Goal: Task Accomplishment & Management: Manage account settings

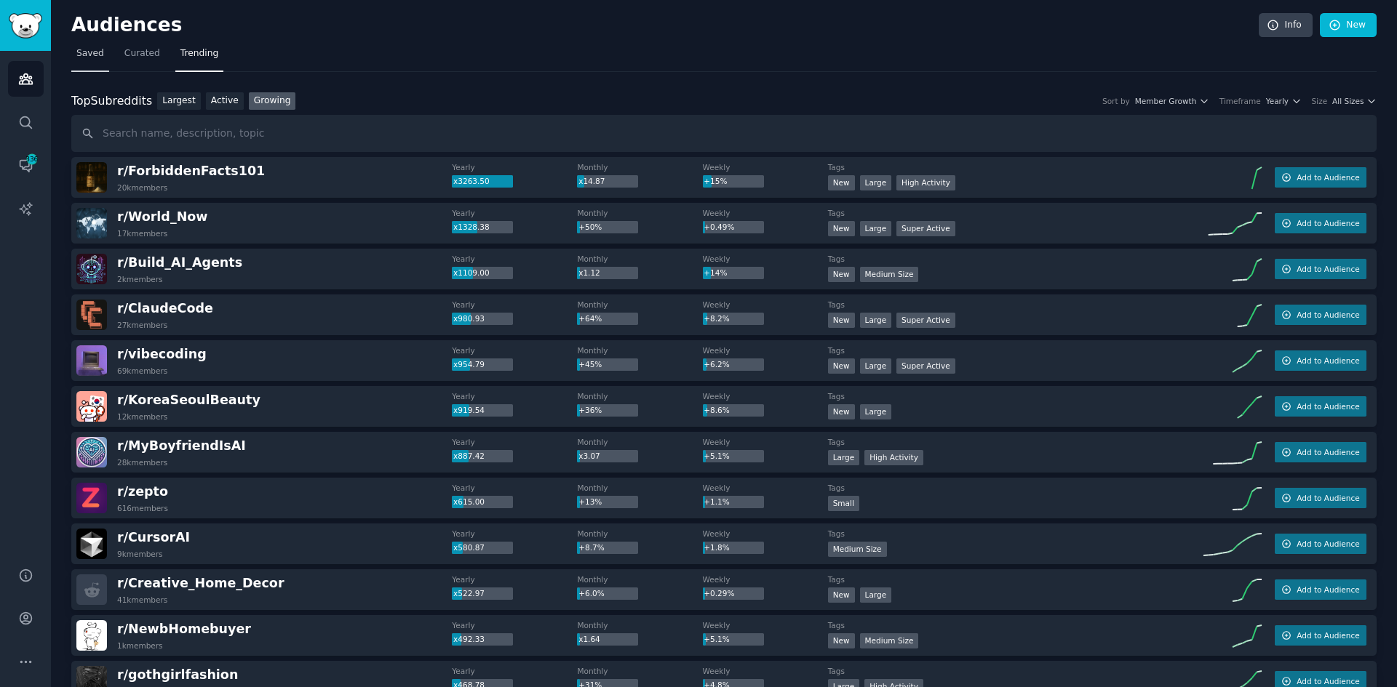
click at [92, 52] on span "Saved" at bounding box center [90, 53] width 28 height 13
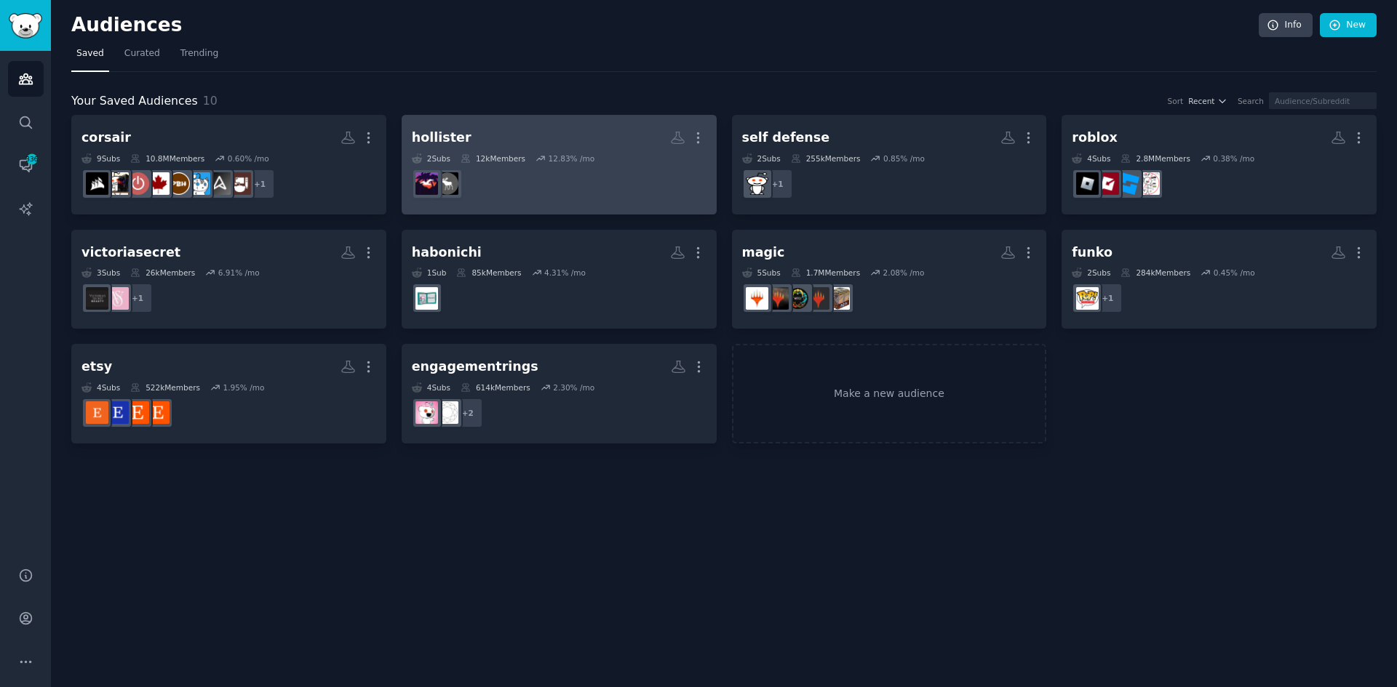
click at [577, 196] on dd at bounding box center [559, 184] width 295 height 41
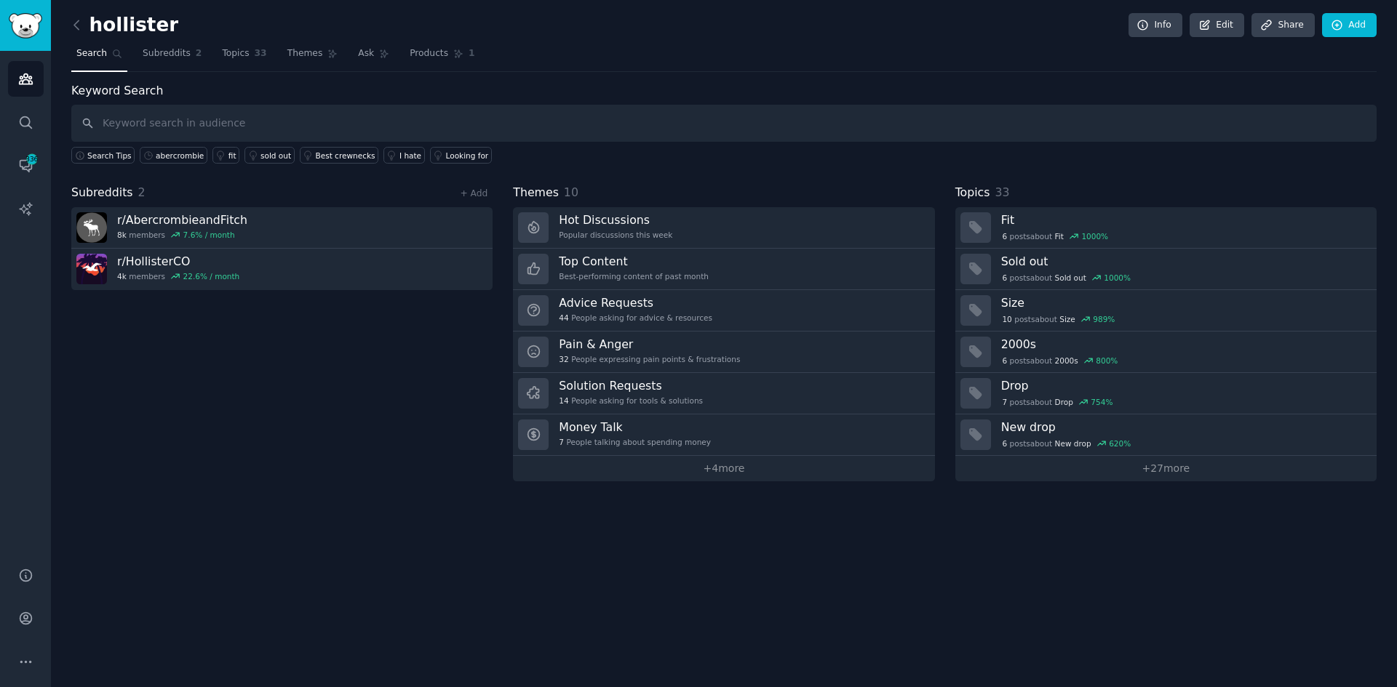
click at [210, 122] on input "text" at bounding box center [723, 123] width 1305 height 37
type input "kroger"
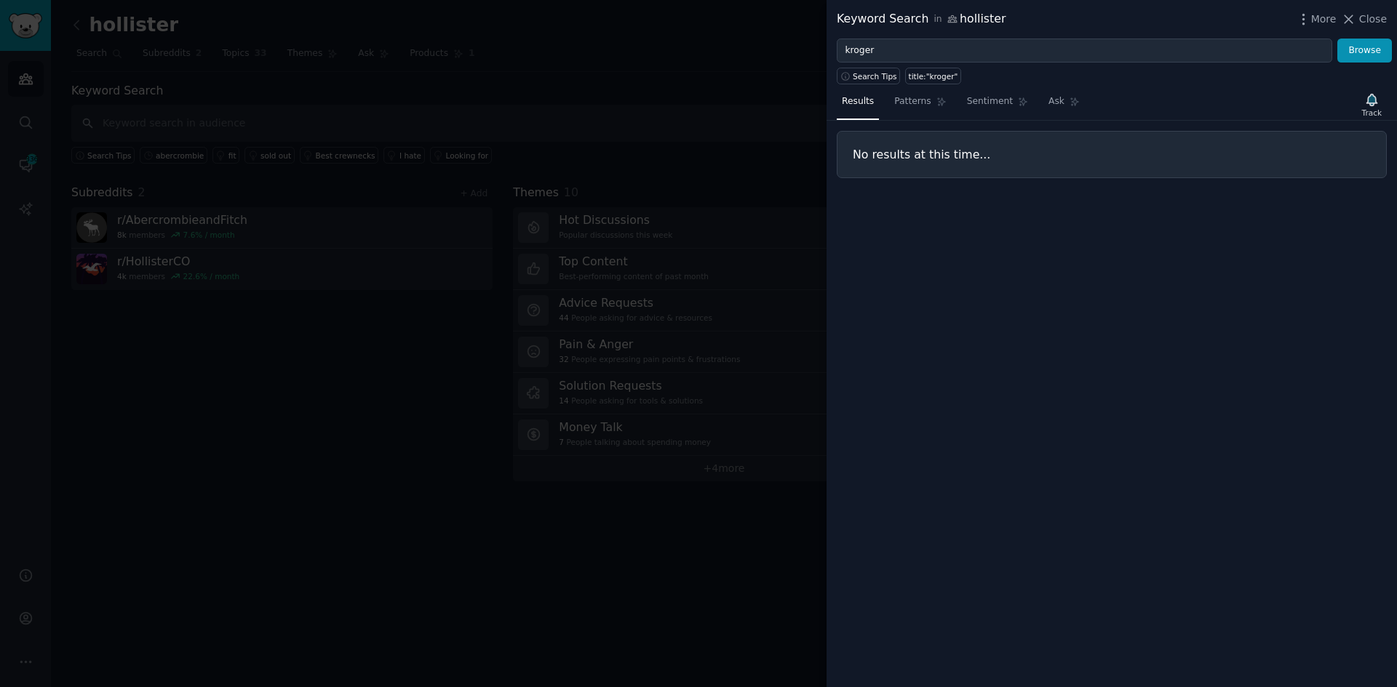
click at [249, 645] on div at bounding box center [698, 343] width 1397 height 687
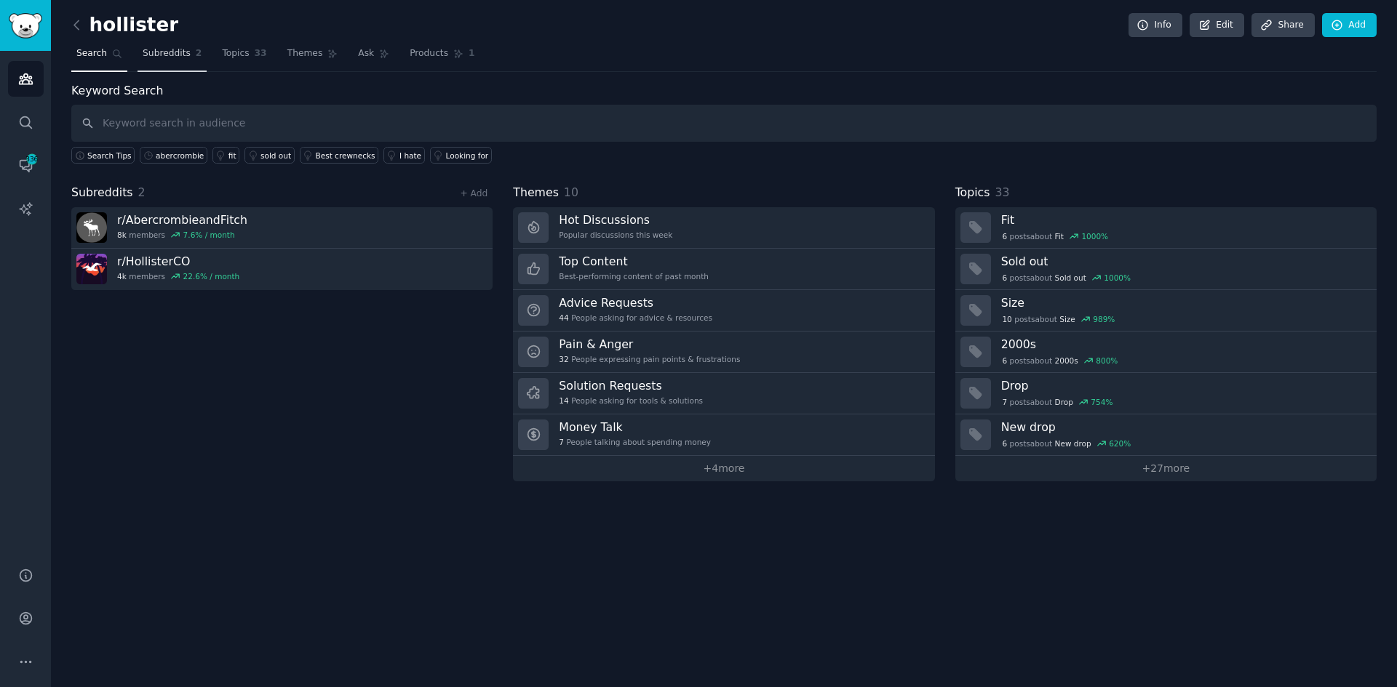
click at [153, 53] on span "Subreddits" at bounding box center [167, 53] width 48 height 13
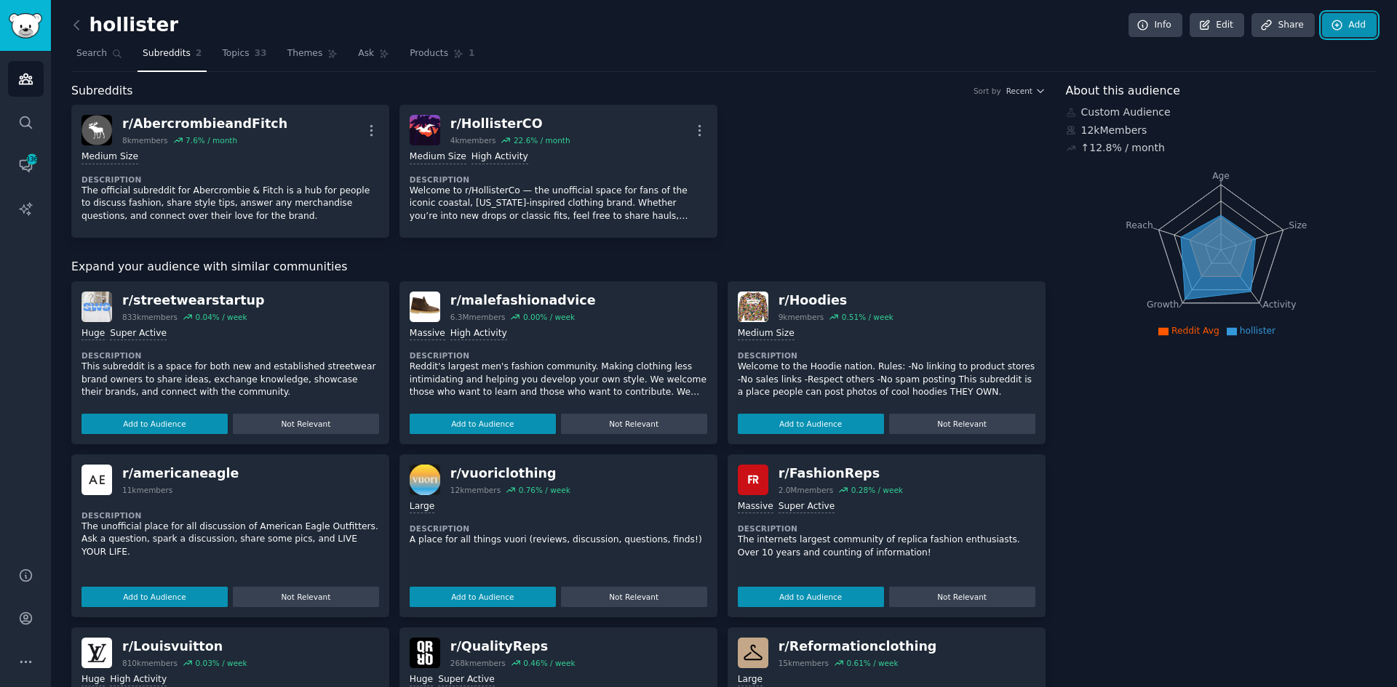
click at [1346, 30] on link "Add" at bounding box center [1349, 25] width 55 height 25
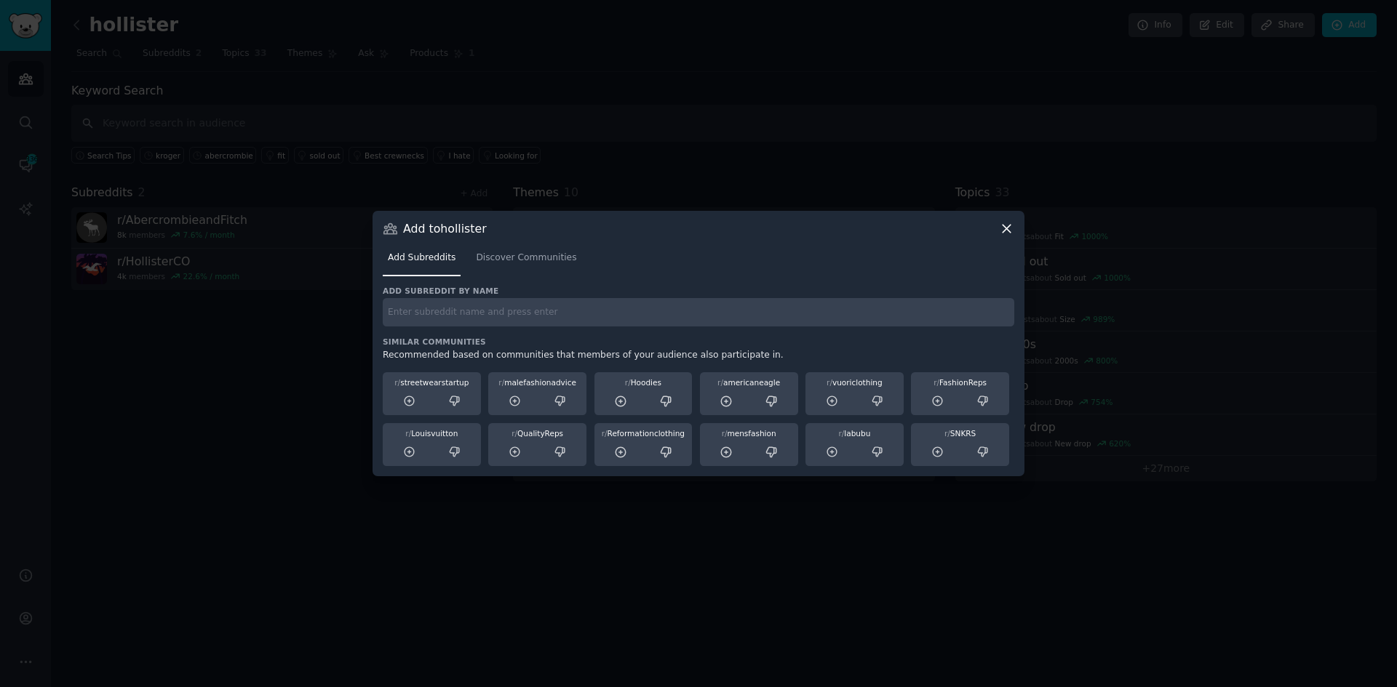
click at [664, 310] on input "text" at bounding box center [698, 312] width 631 height 28
type input "kroger"
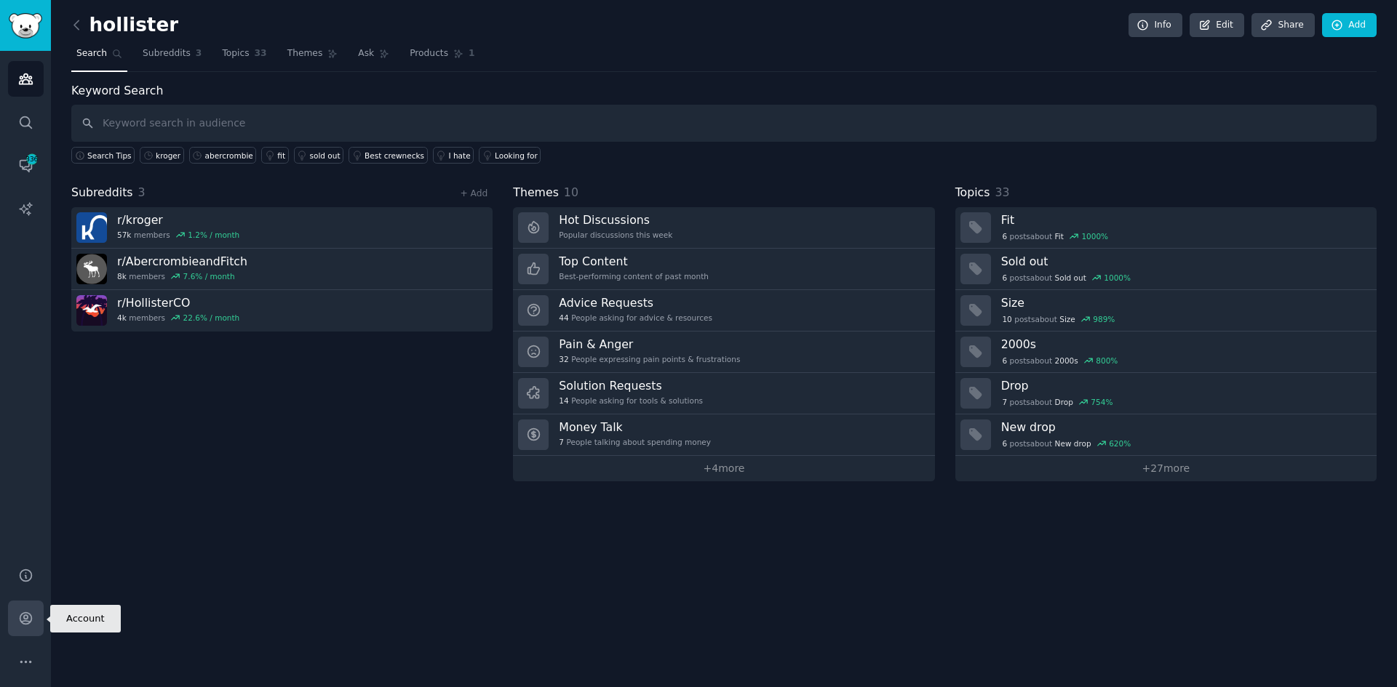
click at [31, 634] on link "Account" at bounding box center [26, 619] width 36 height 36
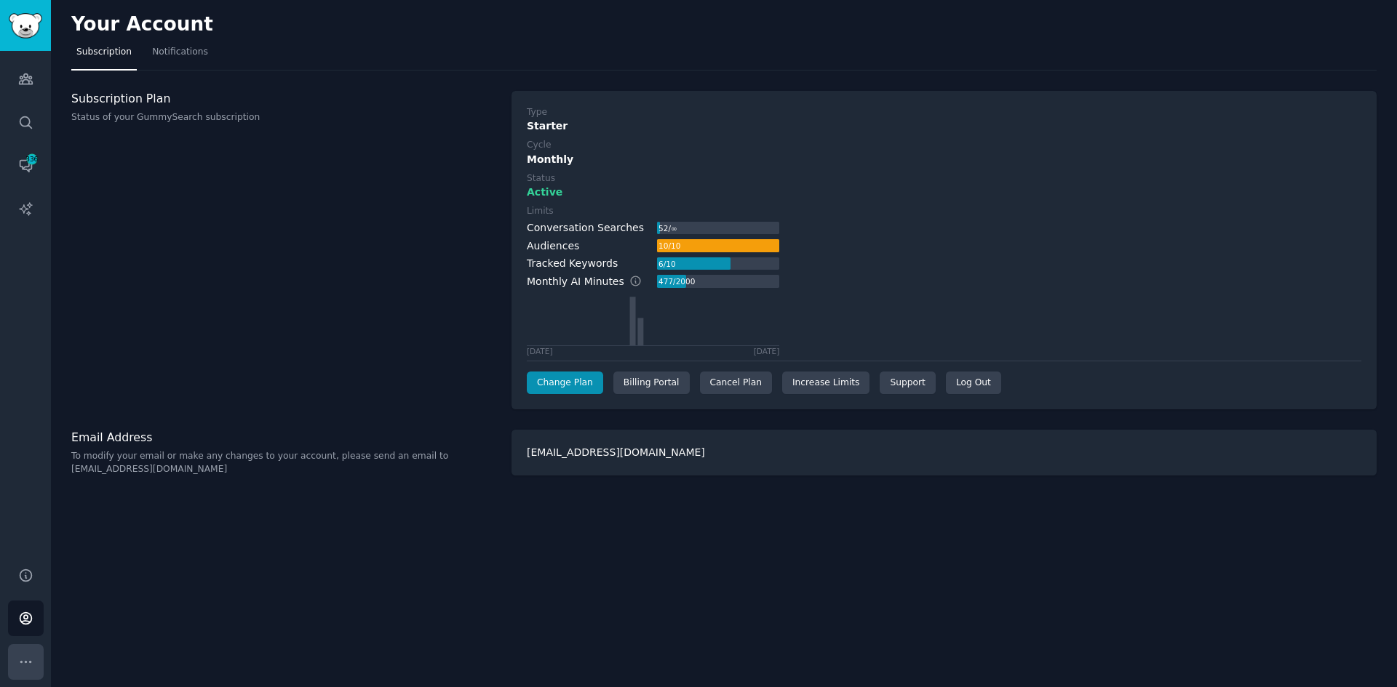
click at [18, 656] on icon "Sidebar" at bounding box center [25, 662] width 15 height 15
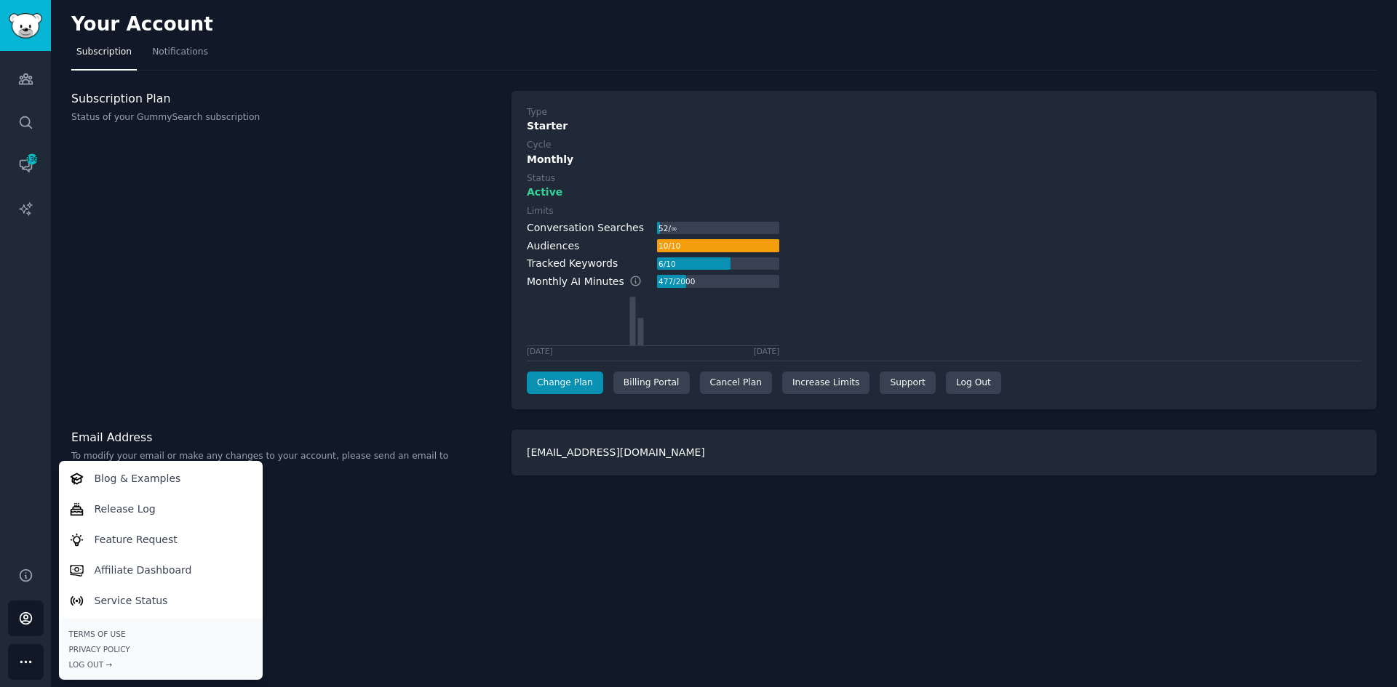
click at [24, 668] on icon "Sidebar" at bounding box center [25, 662] width 15 height 15
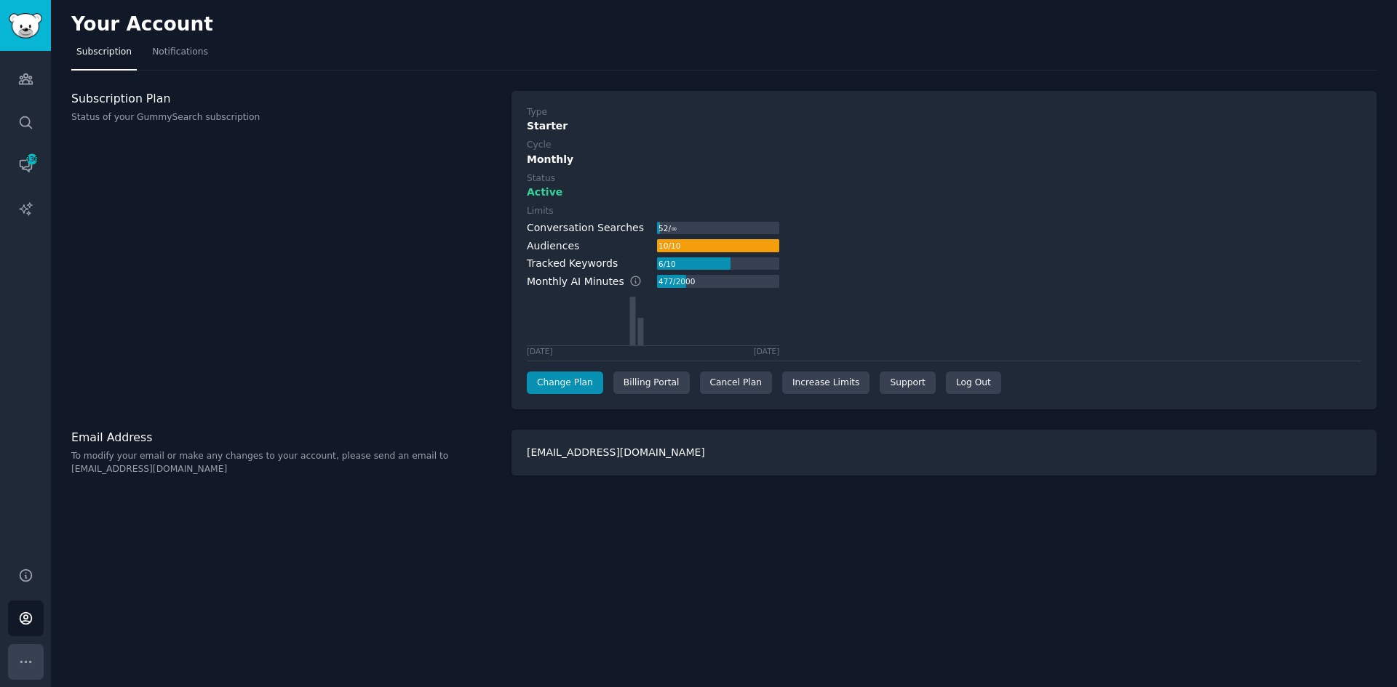
click at [24, 668] on icon "Sidebar" at bounding box center [25, 662] width 15 height 15
click at [20, 610] on link "Account" at bounding box center [26, 619] width 36 height 36
click at [620, 387] on div "Billing Portal" at bounding box center [651, 383] width 76 height 23
click at [744, 388] on div "Cancel Plan" at bounding box center [736, 383] width 72 height 23
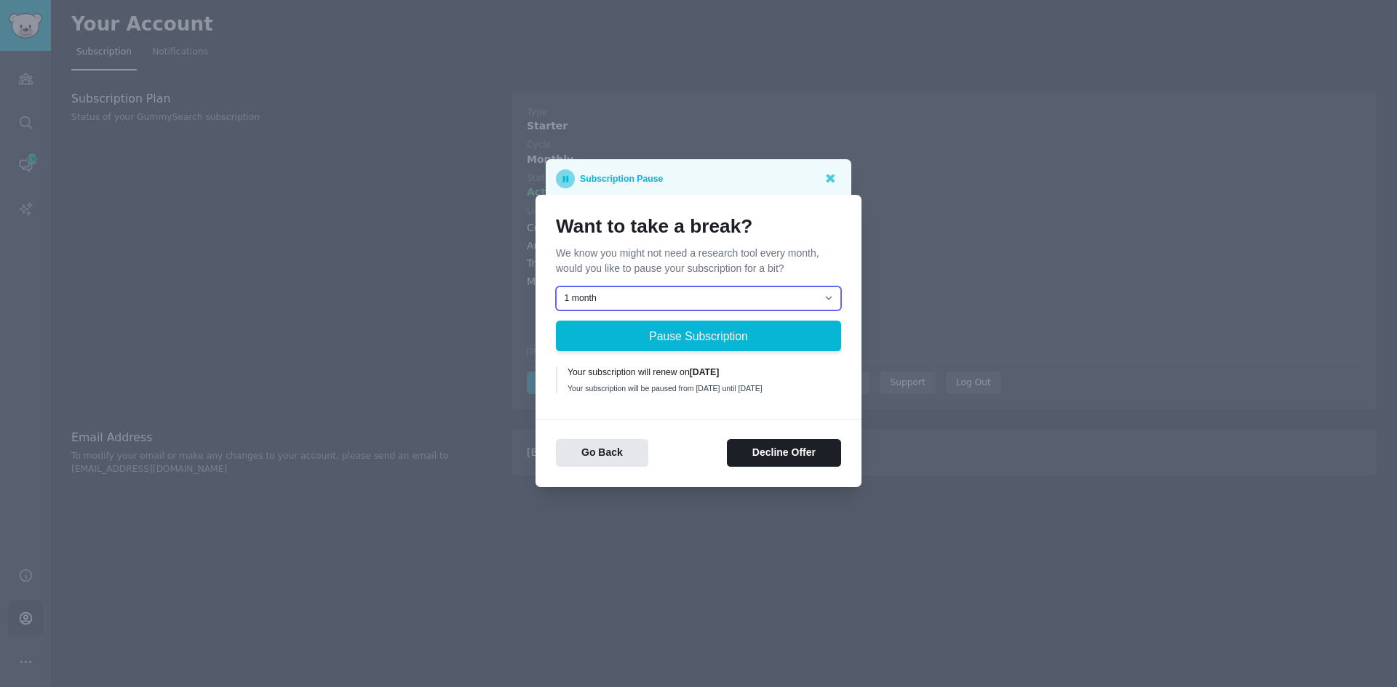
click at [779, 292] on select "1 month 2 months 3 months Choose a custom date to resume" at bounding box center [698, 299] width 285 height 25
click at [713, 478] on div "Want to take a break? We know you might not need a research tool every month, w…" at bounding box center [698, 341] width 326 height 293
click at [757, 458] on button "Decline Offer" at bounding box center [784, 453] width 114 height 28
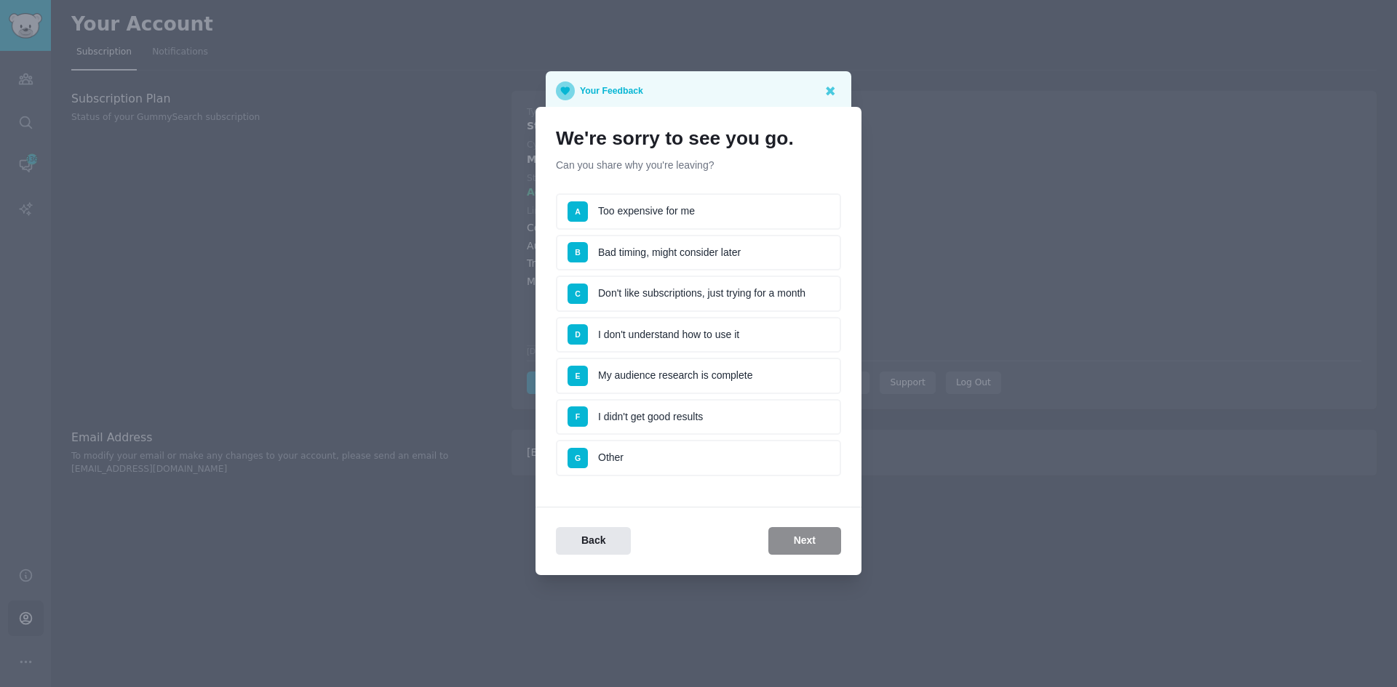
click at [668, 457] on li "G Other" at bounding box center [698, 458] width 285 height 36
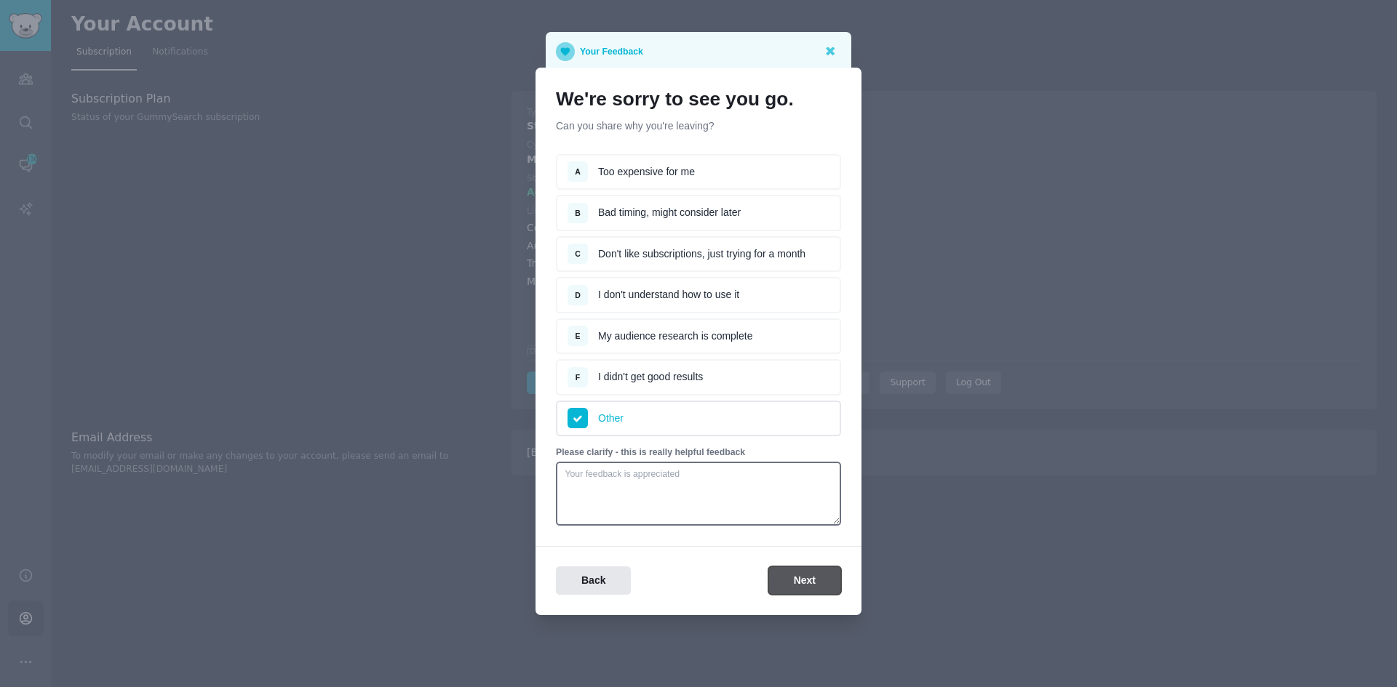
click at [800, 572] on button "Next" at bounding box center [804, 581] width 73 height 28
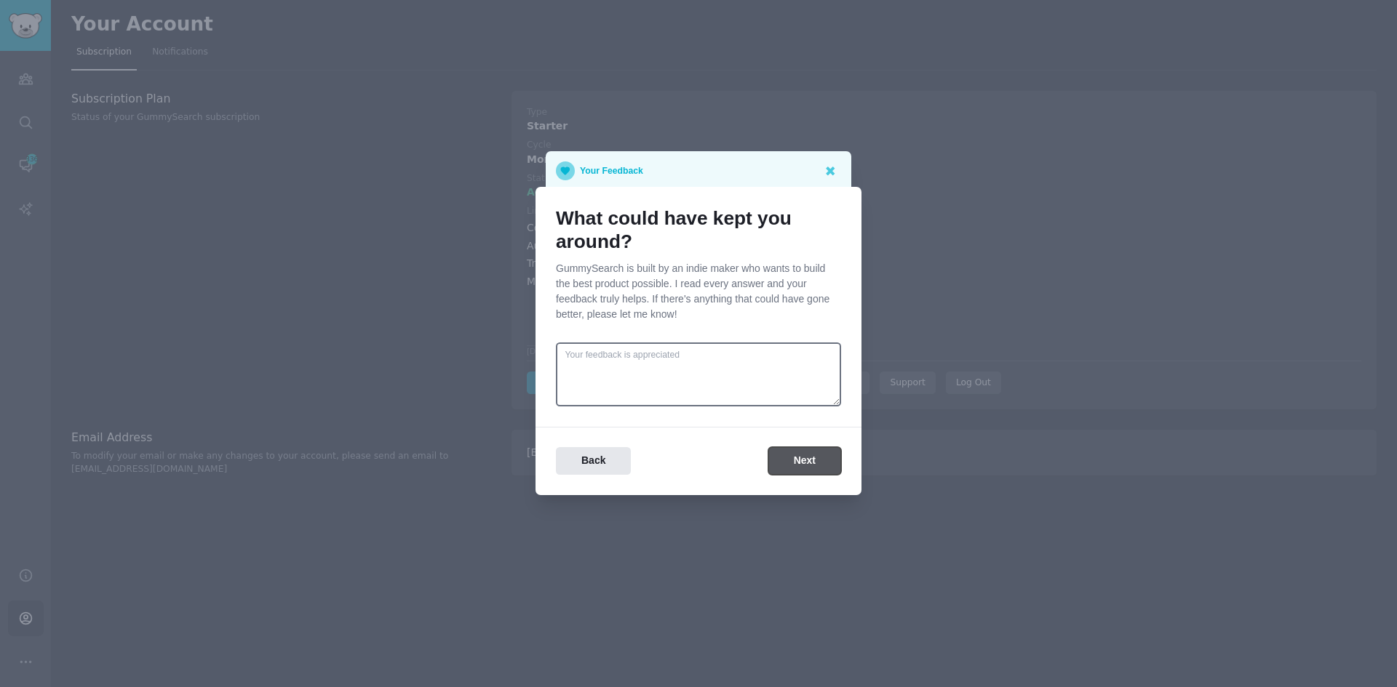
click at [809, 455] on button "Next" at bounding box center [804, 461] width 73 height 28
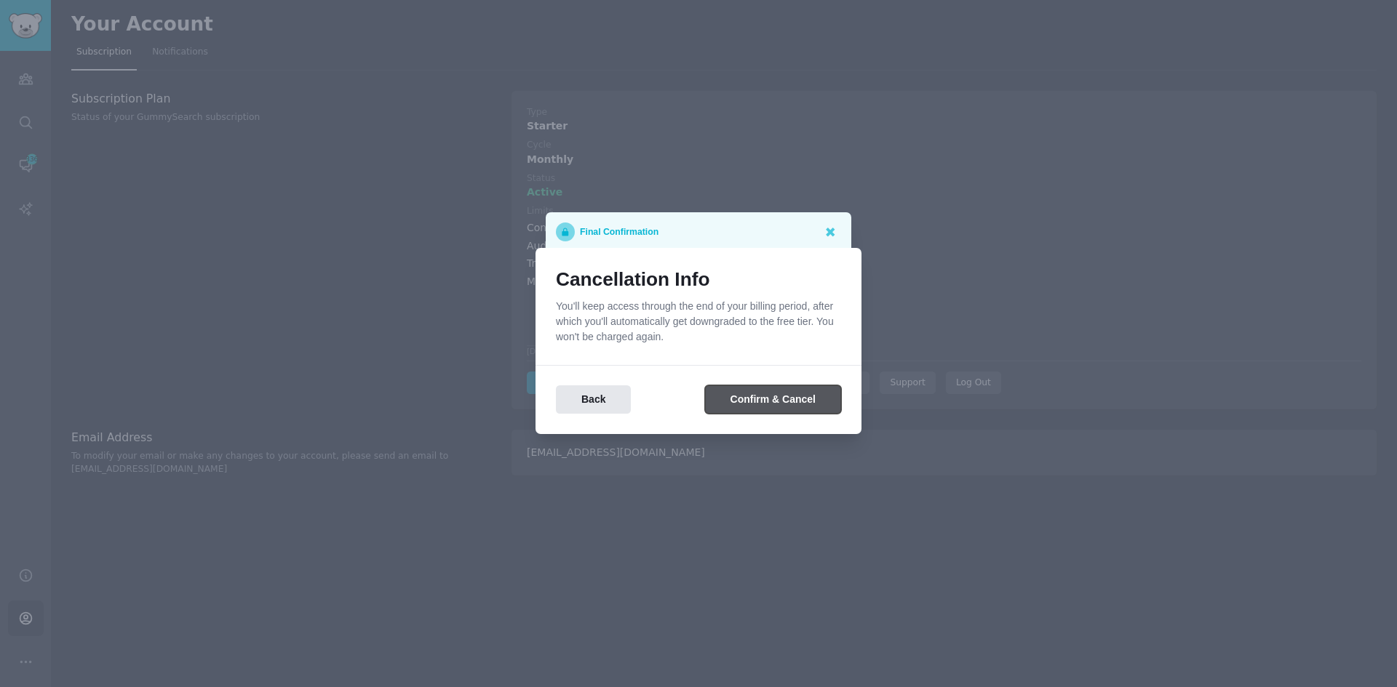
click at [770, 396] on button "Confirm & Cancel" at bounding box center [773, 399] width 136 height 28
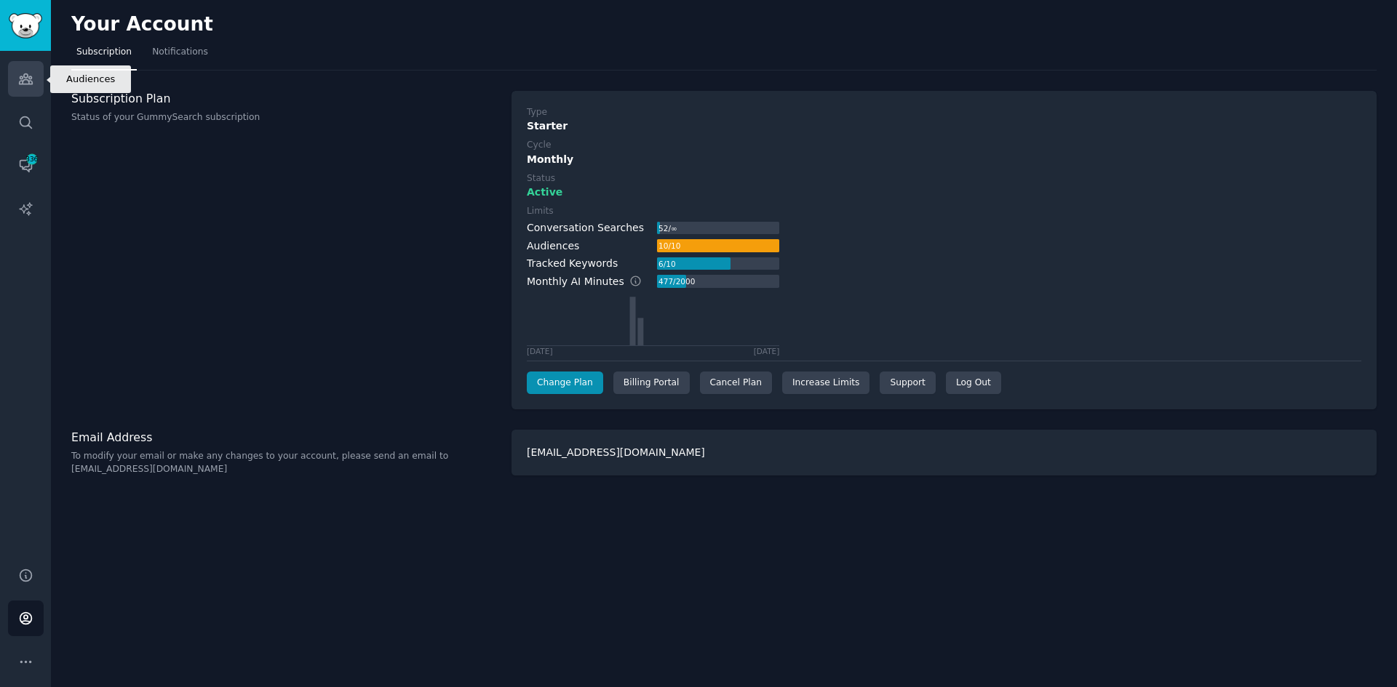
click at [29, 83] on icon "Sidebar" at bounding box center [25, 79] width 13 height 10
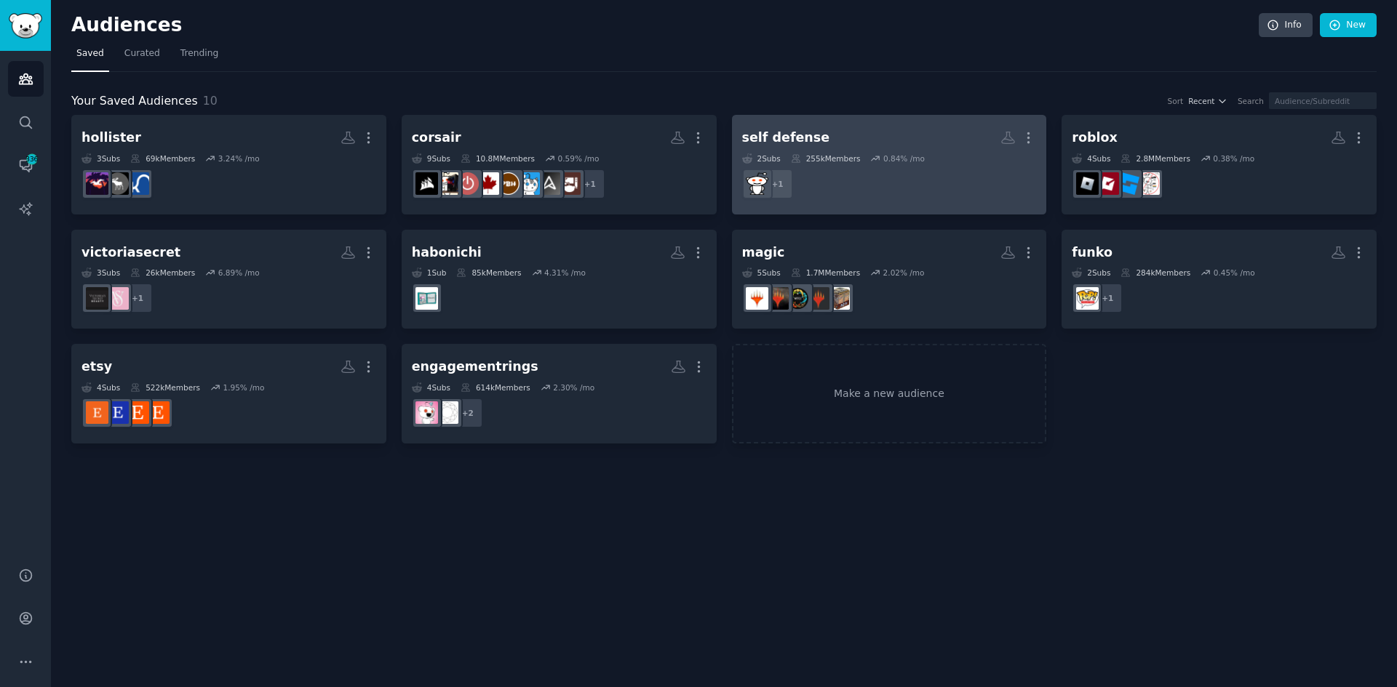
click at [944, 196] on dd "+ 1" at bounding box center [889, 184] width 295 height 41
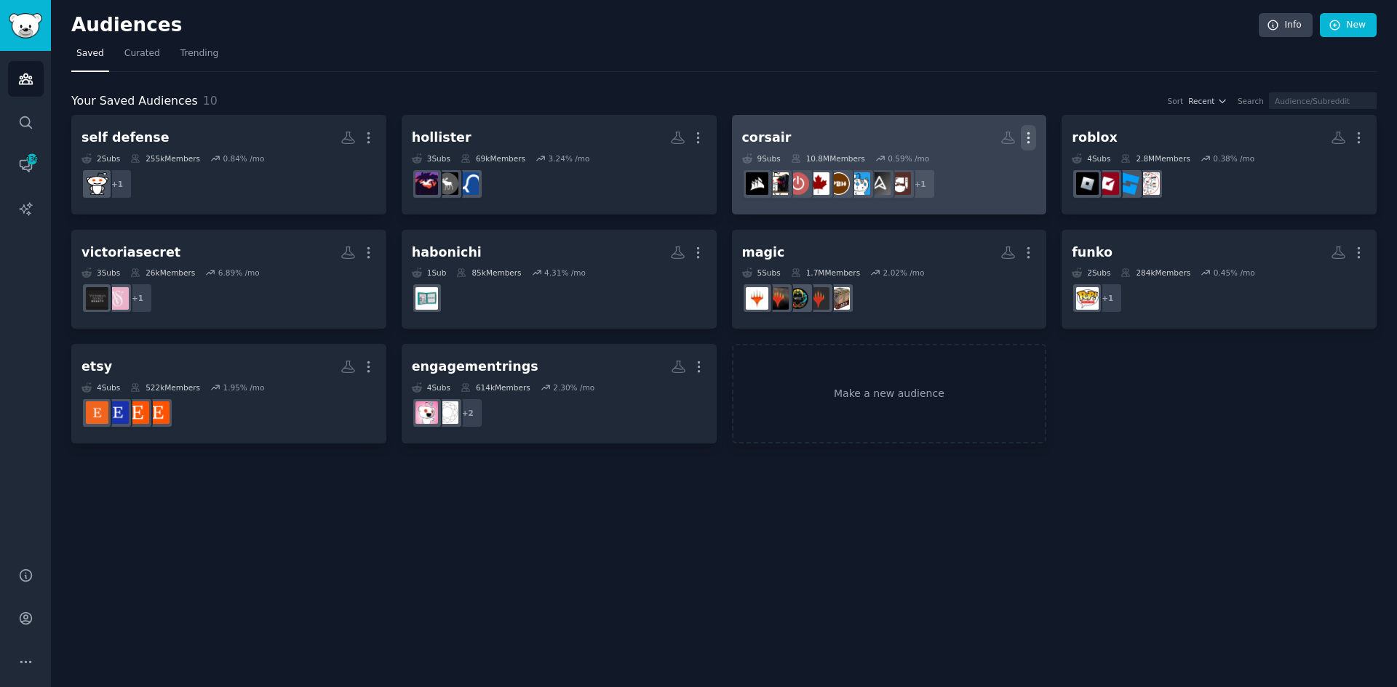
click at [1031, 135] on icon "button" at bounding box center [1027, 137] width 15 height 15
click at [973, 169] on div "Delete" at bounding box center [978, 168] width 69 height 31
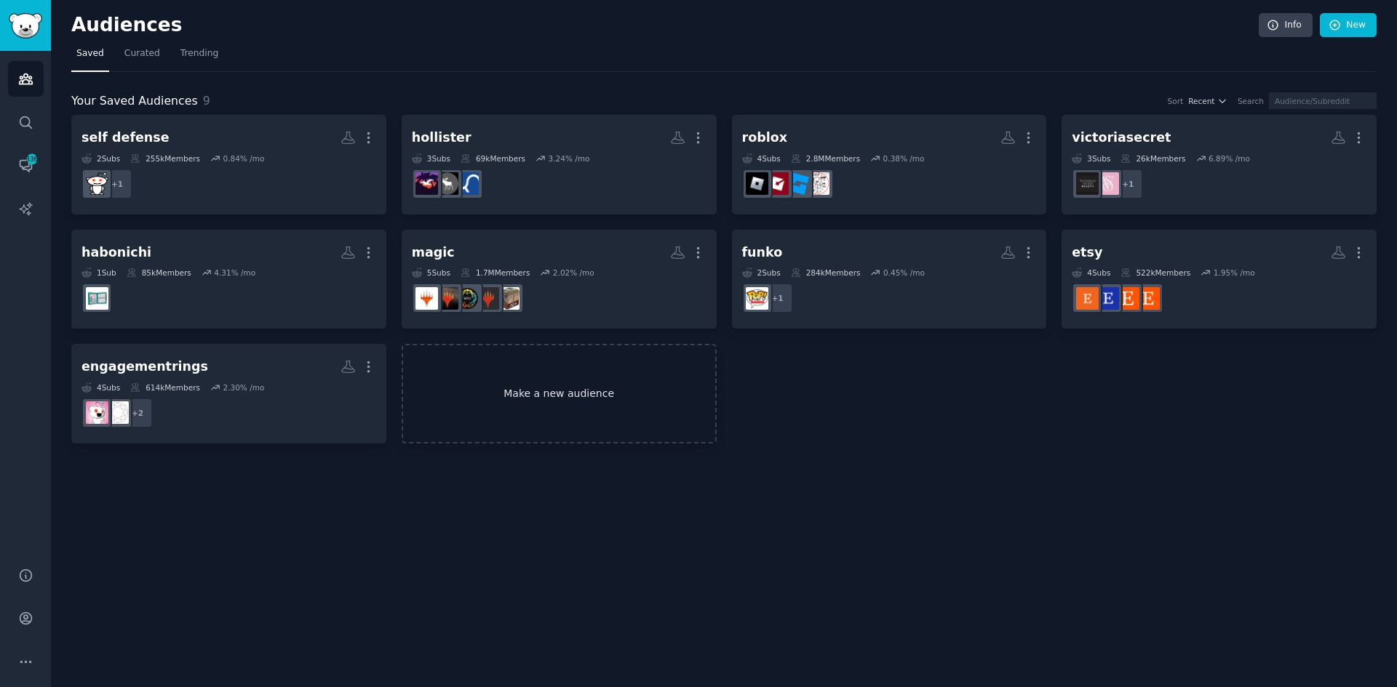
click at [532, 402] on link "Make a new audience" at bounding box center [558, 394] width 315 height 100
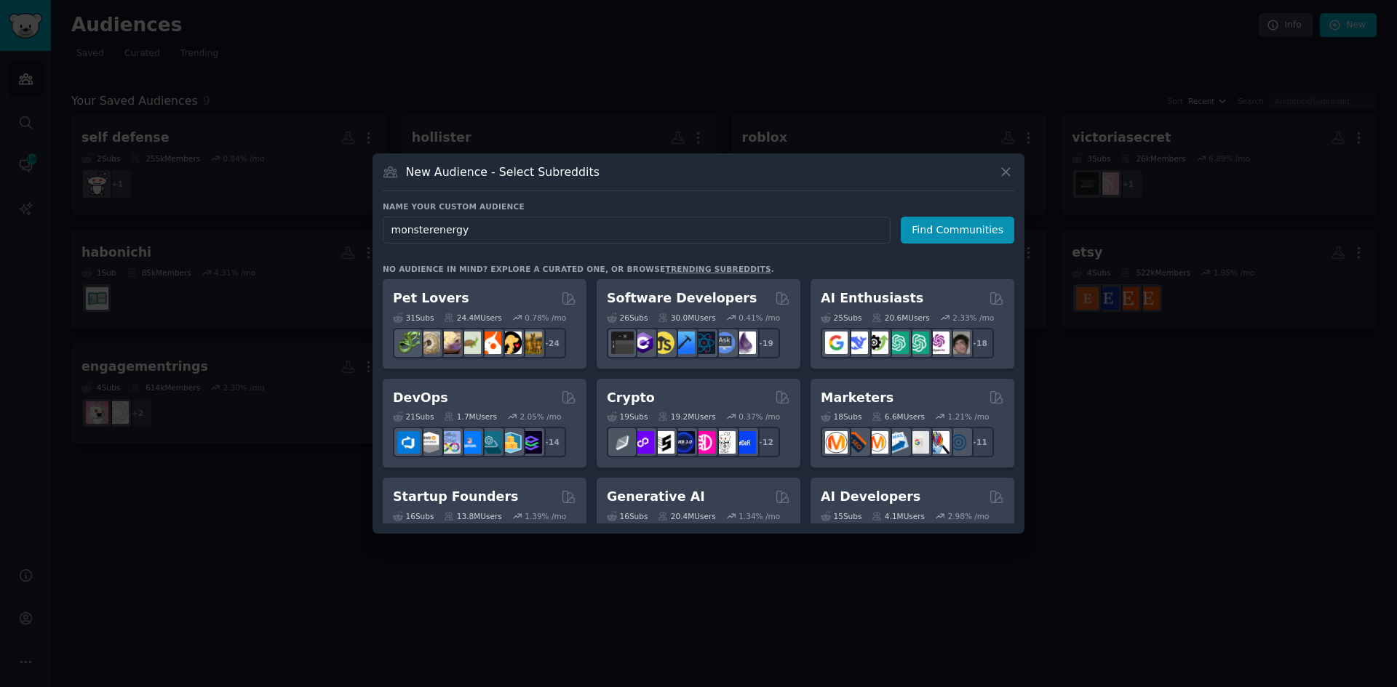
type input "monsterenergy"
click at [957, 214] on div "Name your custom audience Audience Name monsterenergy Find Communities" at bounding box center [698, 222] width 631 height 42
click at [956, 223] on button "Find Communities" at bounding box center [956, 230] width 113 height 27
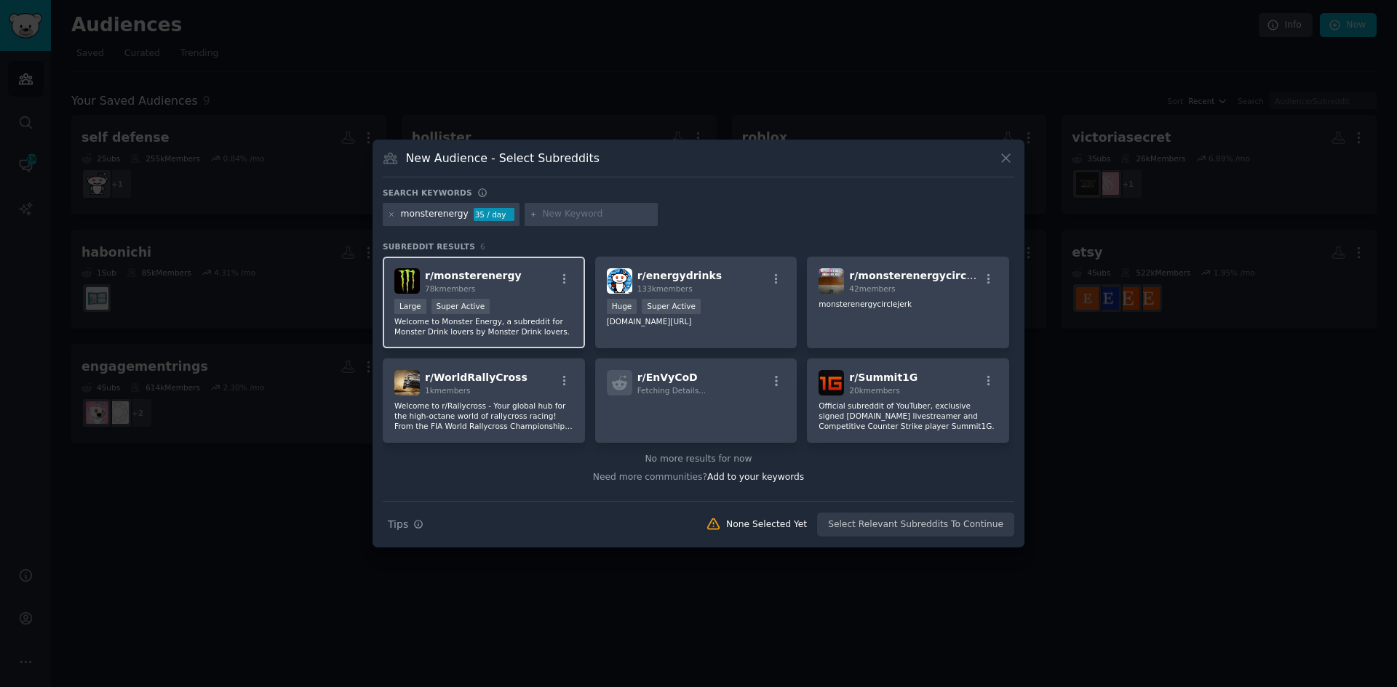
click at [495, 322] on p "Welcome to Monster Energy, a subreddit for Monster Drink lovers by Monster Drin…" at bounding box center [483, 326] width 179 height 20
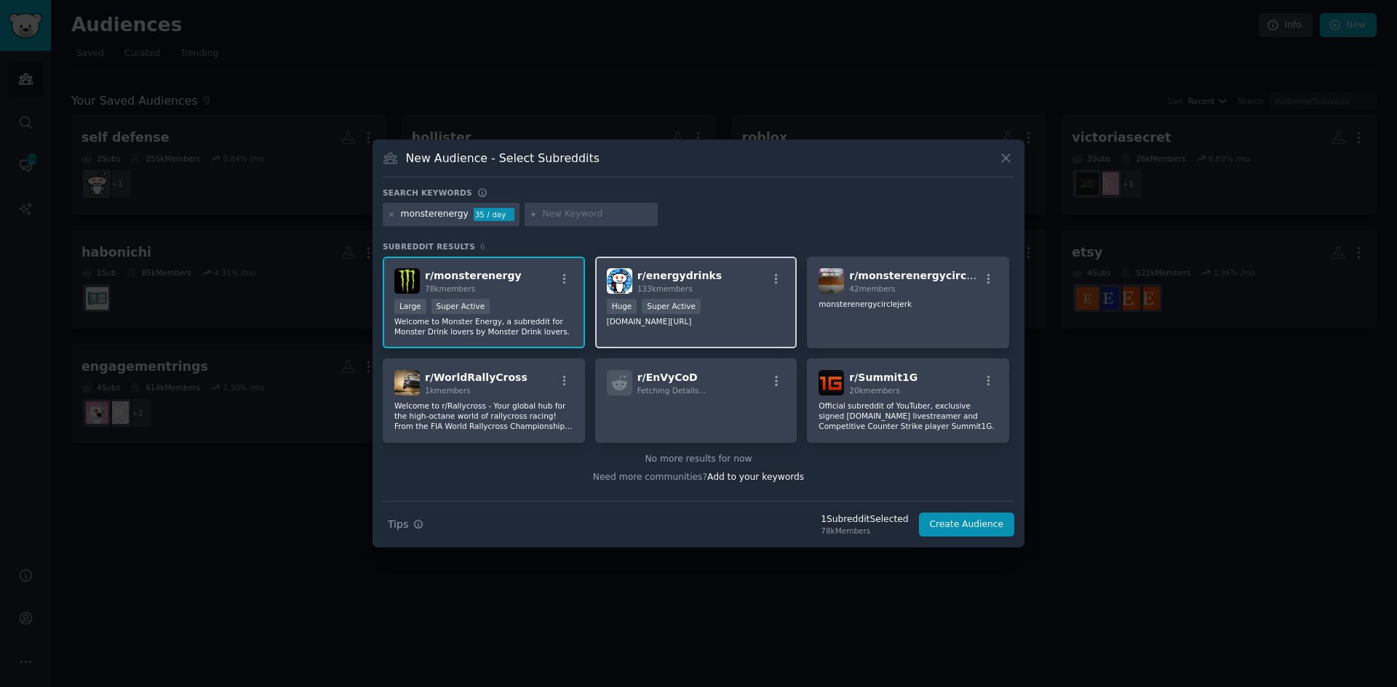
click at [674, 319] on p "[DOMAIN_NAME][URL]" at bounding box center [696, 321] width 179 height 10
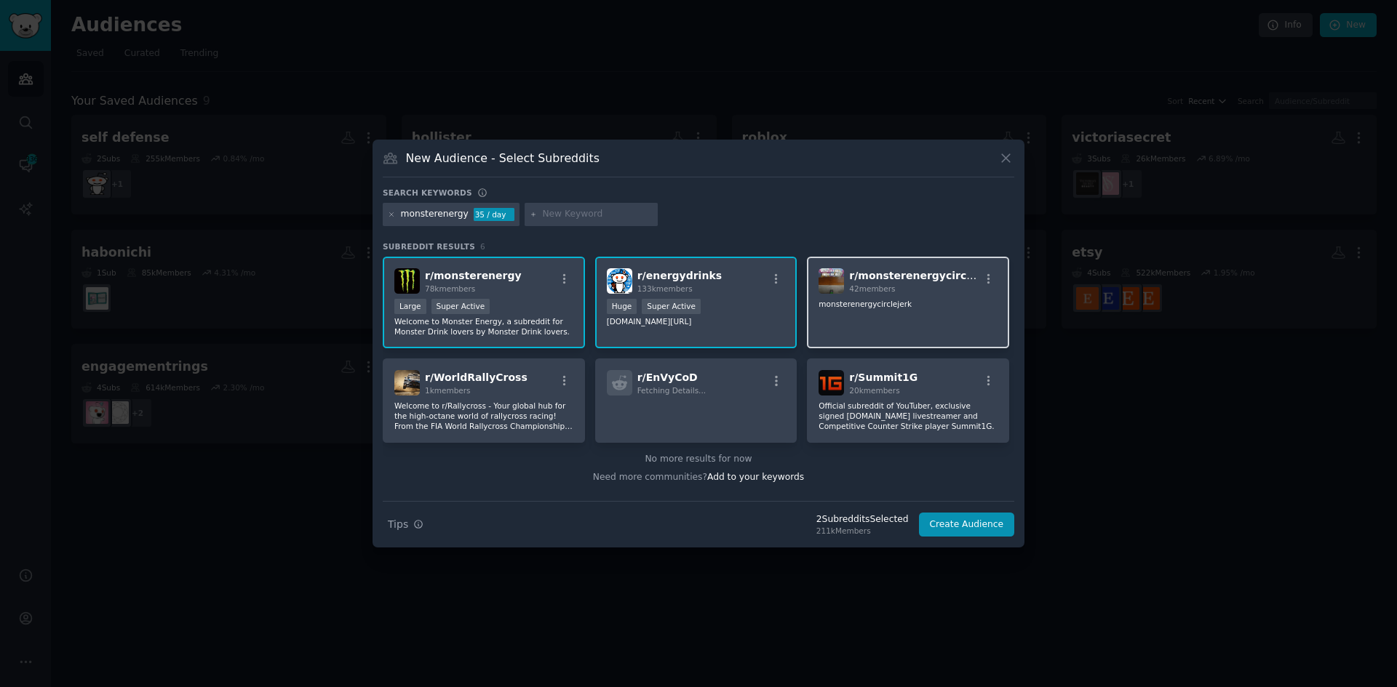
click at [959, 343] on div "r/ monsterenergycircjerk 42 members monsterenergycirclejerk" at bounding box center [908, 303] width 202 height 92
click at [989, 538] on div "New Audience - Select Subreddits Search keywords monsterenergy 35 / day Subredd…" at bounding box center [698, 344] width 652 height 408
click at [983, 522] on button "Create Audience" at bounding box center [967, 525] width 96 height 25
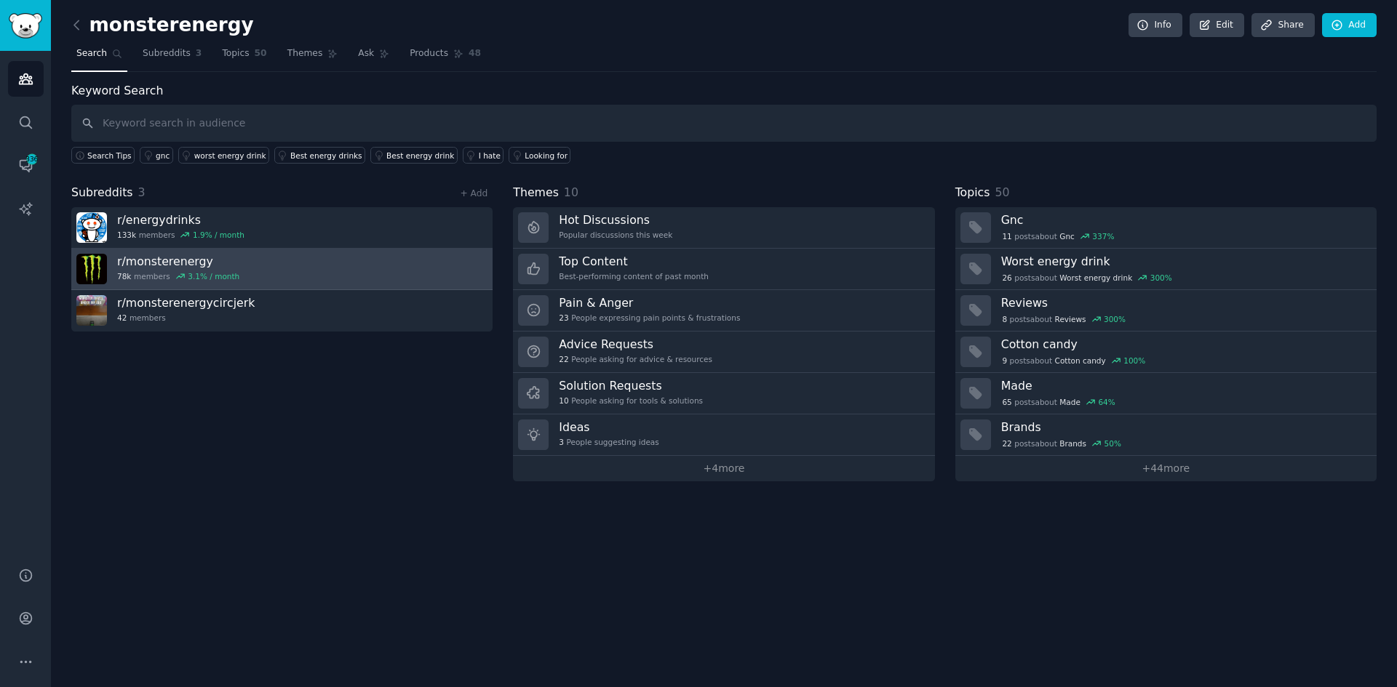
click at [224, 273] on div "3.1 % / month" at bounding box center [214, 276] width 52 height 10
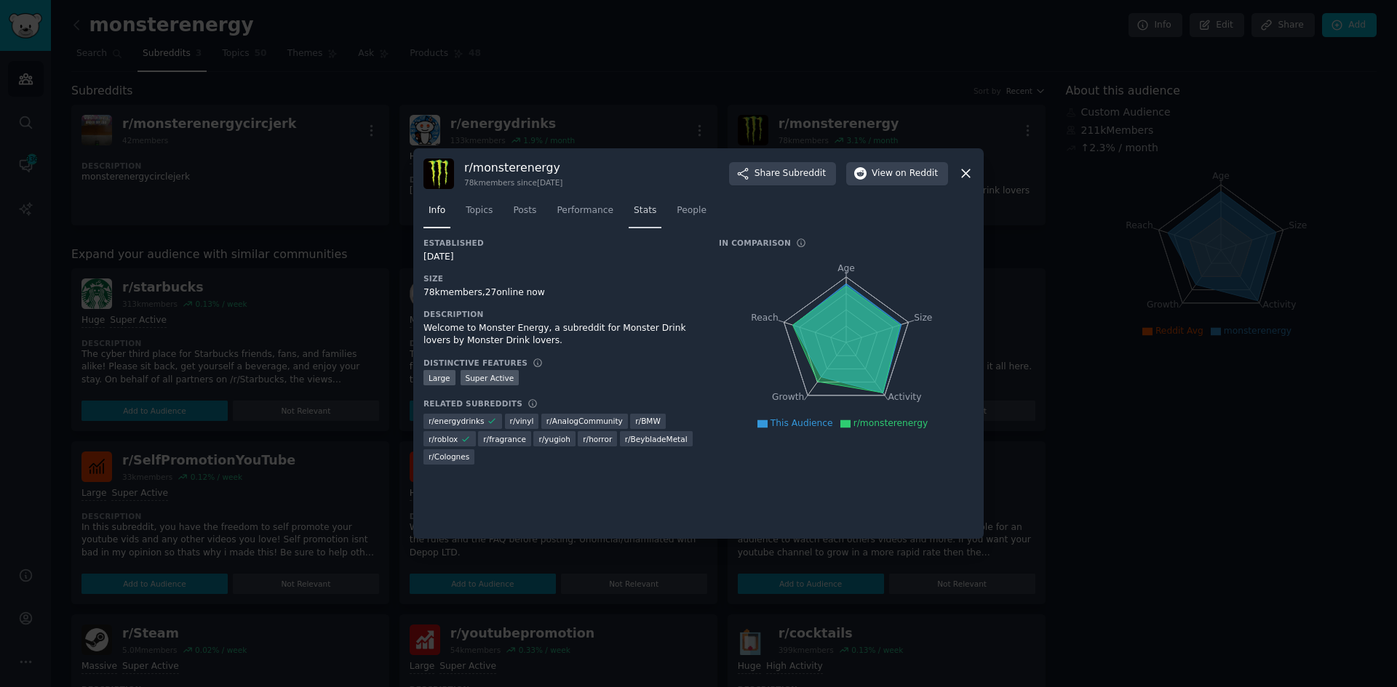
click at [644, 217] on link "Stats" at bounding box center [644, 214] width 33 height 30
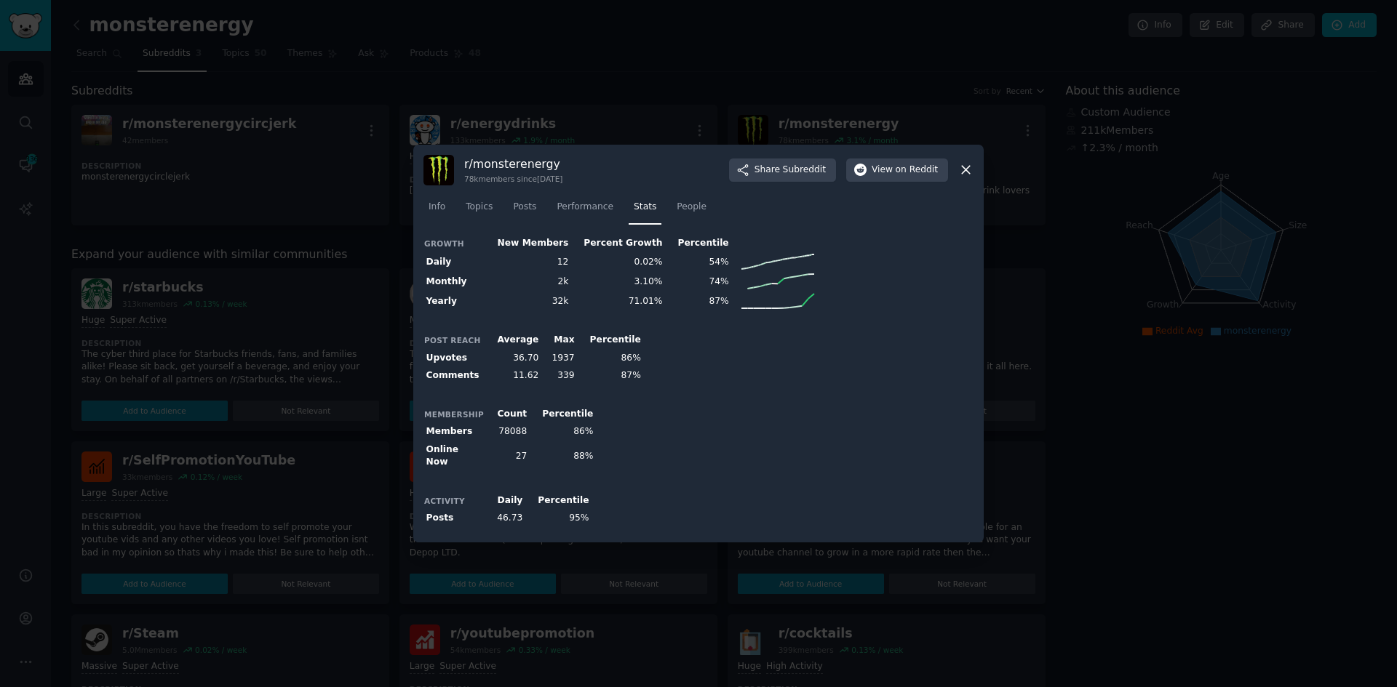
click at [962, 177] on icon at bounding box center [965, 169] width 15 height 15
